Goal: Task Accomplishment & Management: Manage account settings

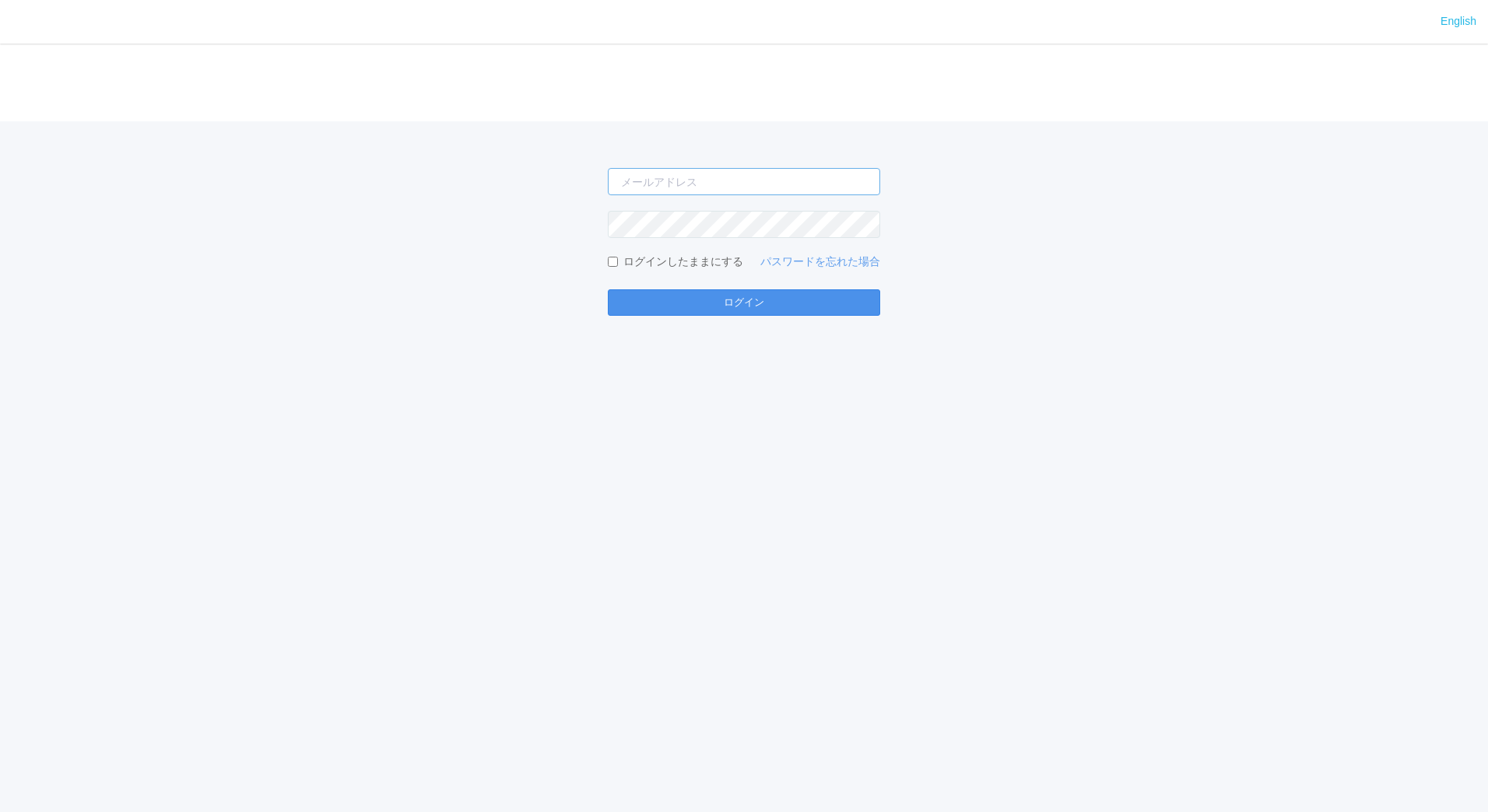
type input "jp-atp-admin@dj.kyocera.com"
click at [758, 303] on button "ログイン" at bounding box center [744, 303] width 273 height 27
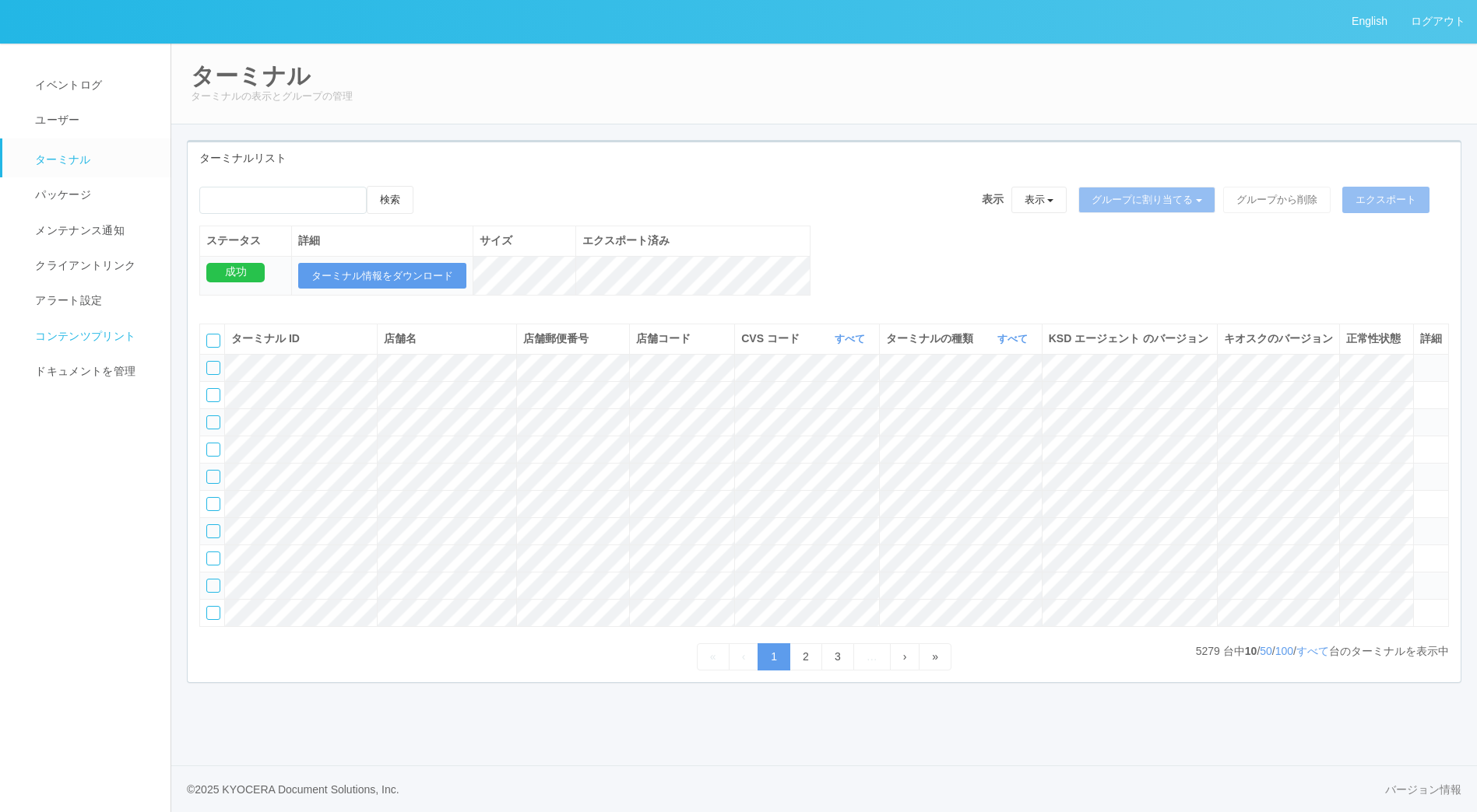
click at [104, 339] on span "コンテンツプリント" at bounding box center [83, 335] width 104 height 12
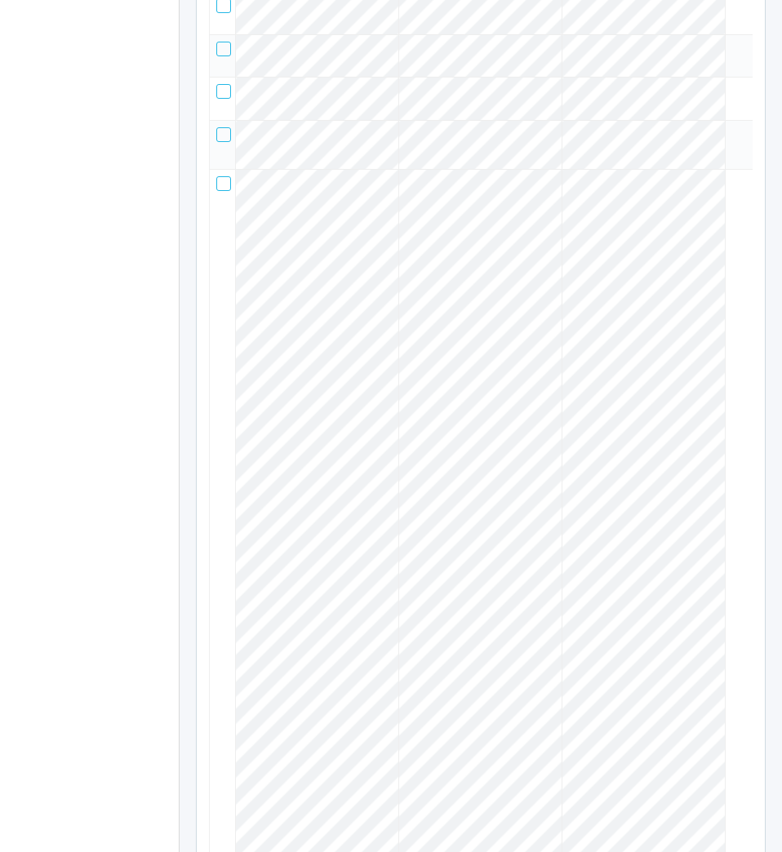
scroll to position [2119, 0]
